Goal: Task Accomplishment & Management: Use online tool/utility

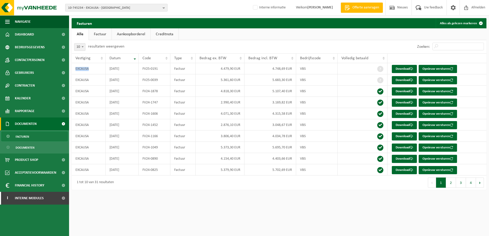
drag, startPoint x: 92, startPoint y: 8, endPoint x: 96, endPoint y: 9, distance: 4.4
click at [92, 8] on span "10-745234 - EXCAUSA - GEEL" at bounding box center [114, 8] width 93 height 8
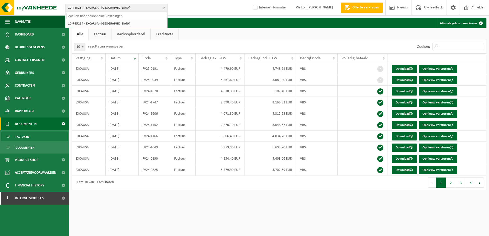
click at [96, 17] on input "text" at bounding box center [117, 16] width 100 height 6
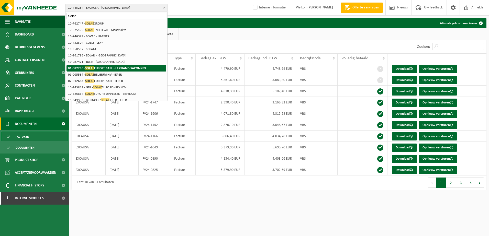
type input "Solae"
drag, startPoint x: 110, startPoint y: 67, endPoint x: 137, endPoint y: 68, distance: 26.4
click at [111, 67] on strong "01-082296 - SOLAE EUROPE SARL - LE GRAND-SACONNEX" at bounding box center [107, 68] width 78 height 4
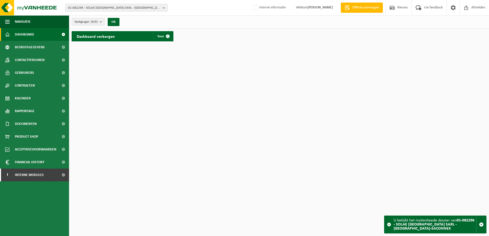
click at [120, 7] on span "01-082296 - SOLAE [GEOGRAPHIC_DATA] SARL - [GEOGRAPHIC_DATA]-SACONNEX" at bounding box center [114, 8] width 93 height 8
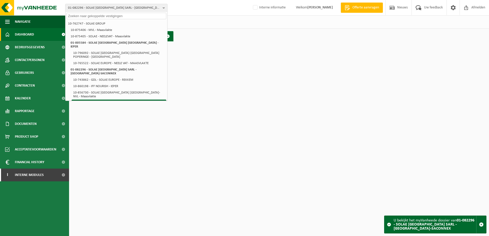
click at [113, 110] on li "02-012683 - SOLAE [GEOGRAPHIC_DATA] SARL - IEPER" at bounding box center [119, 113] width 95 height 6
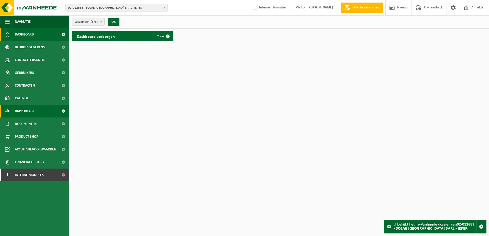
click at [25, 113] on span "Rapportage" at bounding box center [25, 111] width 20 height 13
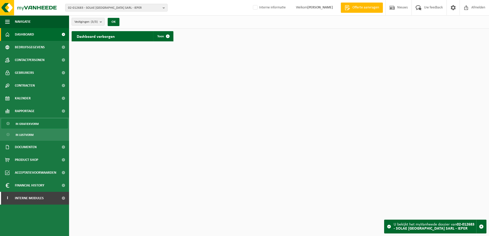
click at [37, 126] on span "In grafiekvorm" at bounding box center [27, 124] width 23 height 10
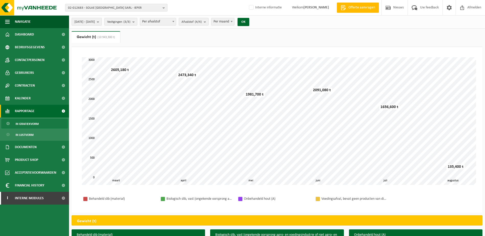
click at [95, 23] on span "2025-03-01 - 2025-08-11" at bounding box center [84, 22] width 20 height 8
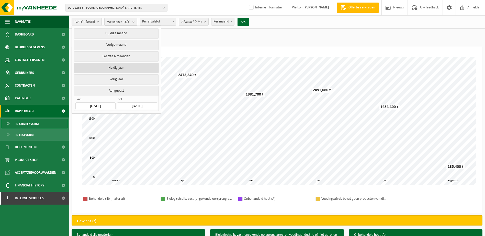
click at [109, 67] on button "Huidig jaar" at bounding box center [116, 68] width 85 height 10
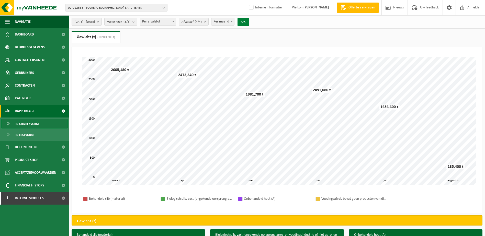
click at [249, 21] on button "OK" at bounding box center [244, 22] width 12 height 8
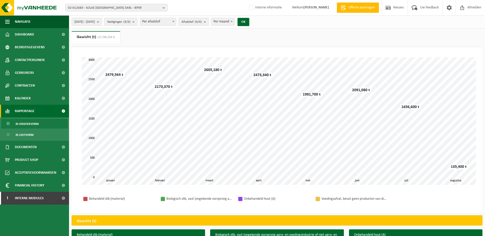
click at [202, 21] on count "(4/4)" at bounding box center [198, 21] width 7 height 3
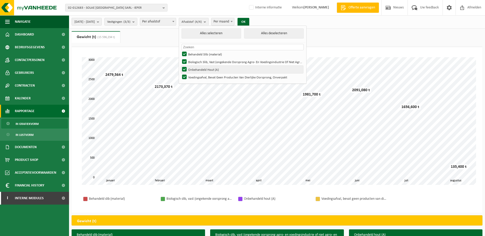
click at [200, 68] on label "Onbehandeld Hout (A)" at bounding box center [242, 70] width 122 height 8
click at [180, 66] on input "Onbehandeld Hout (A)" at bounding box center [180, 65] width 0 height 0
checkbox input "false"
click at [197, 77] on label "Voedingsafval, Bevat Geen Producten Van Dierlijke Oorsprong, Onverpakt" at bounding box center [242, 77] width 122 height 8
click at [180, 73] on input "Voedingsafval, Bevat Geen Producten Van Dierlijke Oorsprong, Onverpakt" at bounding box center [180, 73] width 0 height 0
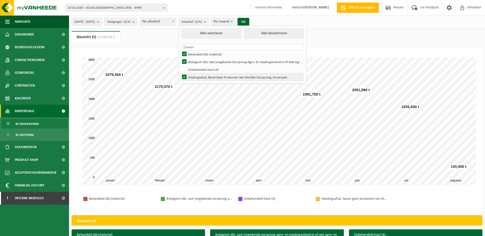
checkbox input "false"
click at [249, 18] on button "OK" at bounding box center [244, 22] width 12 height 8
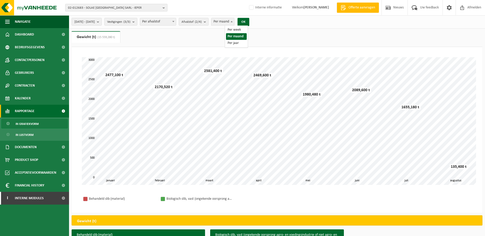
click at [234, 19] on span "Per maand" at bounding box center [223, 21] width 23 height 7
click at [234, 22] on span "Per maand" at bounding box center [223, 21] width 23 height 7
click at [95, 23] on span "2025-01-01 - 2025-08-11" at bounding box center [84, 22] width 20 height 8
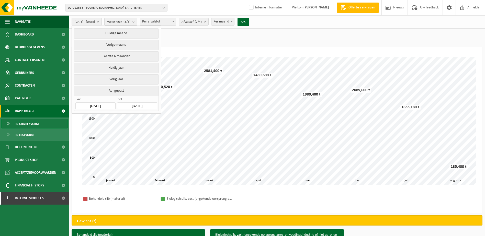
click at [140, 103] on input "2025-08-11" at bounding box center [137, 106] width 40 height 7
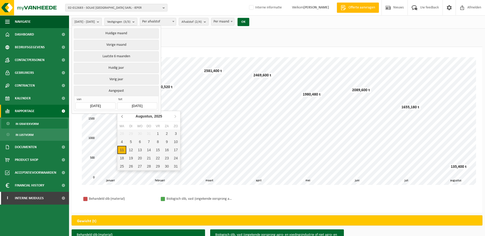
click at [123, 118] on icon at bounding box center [122, 116] width 8 height 8
click at [149, 167] on div "31" at bounding box center [149, 166] width 9 height 8
type input "2025-07-31"
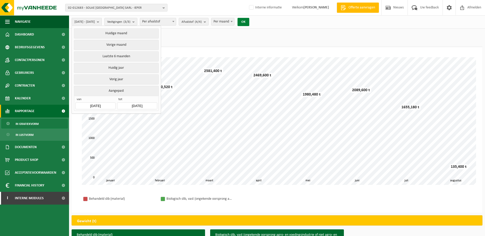
click at [249, 21] on button "OK" at bounding box center [244, 22] width 12 height 8
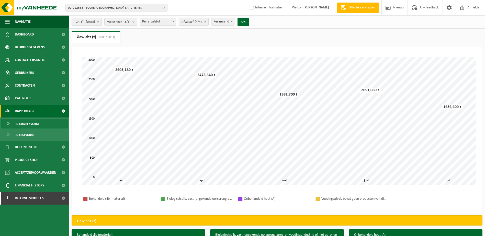
click at [95, 23] on span "2025-03-01 - 2025-07-31" at bounding box center [84, 22] width 20 height 8
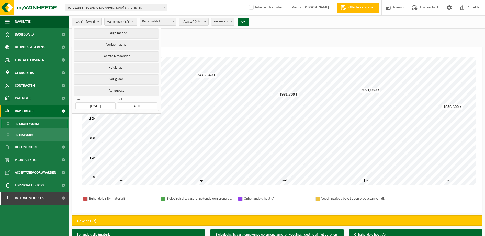
click at [97, 104] on input "2025-03-01" at bounding box center [95, 106] width 40 height 7
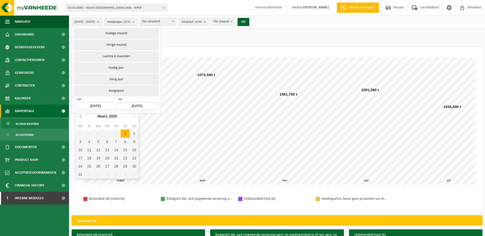
click at [80, 117] on icon at bounding box center [81, 116] width 8 height 8
click at [99, 134] on div "1" at bounding box center [98, 134] width 9 height 8
type input "2025-01-01"
type input "2025-07-31"
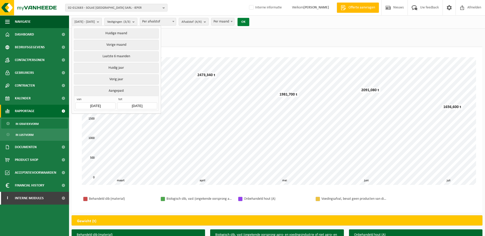
click at [249, 19] on button "OK" at bounding box center [244, 22] width 12 height 8
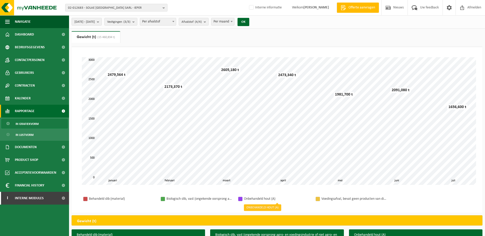
click at [289, 197] on div "Onbehandeld hout (A)" at bounding box center [277, 199] width 67 height 6
drag, startPoint x: 99, startPoint y: 5, endPoint x: 100, endPoint y: 7, distance: 2.7
click at [99, 5] on span "02-012683 - SOLAE [GEOGRAPHIC_DATA] SARL - IEPER" at bounding box center [114, 8] width 93 height 8
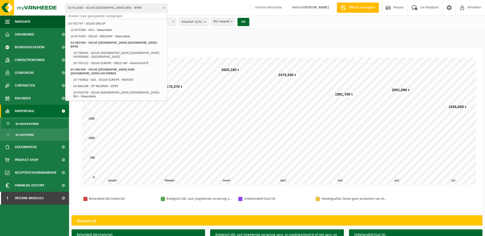
click at [180, 11] on div "02-012683 - SOLAE EUROPE SARL - IEPER 10-762747 - SOLAE GROUP 10-875406 - MVL -…" at bounding box center [242, 8] width 485 height 16
